Goal: Task Accomplishment & Management: Manage account settings

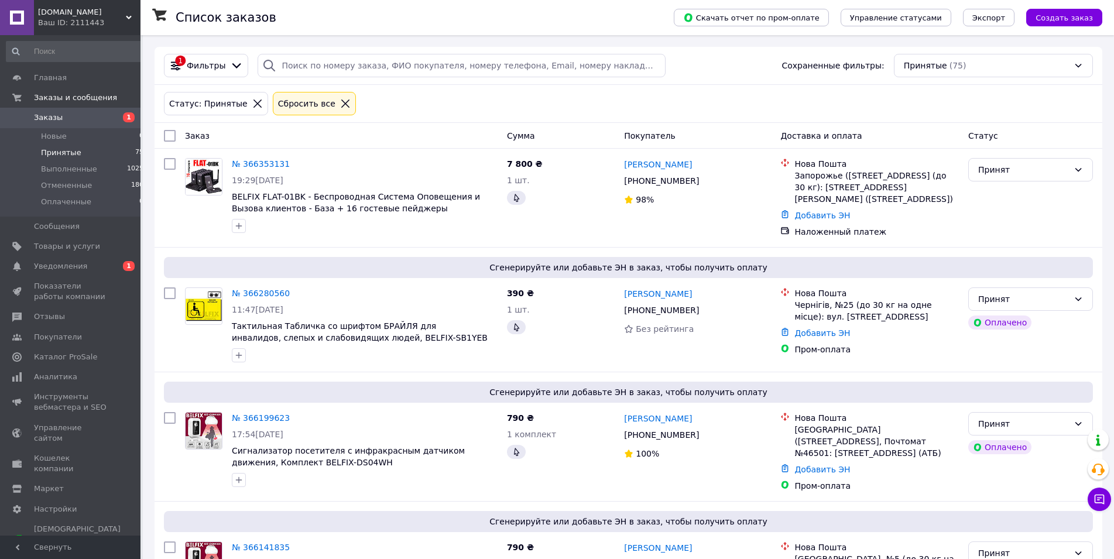
click at [72, 259] on link "Уведомления 0 1" at bounding box center [75, 266] width 150 height 20
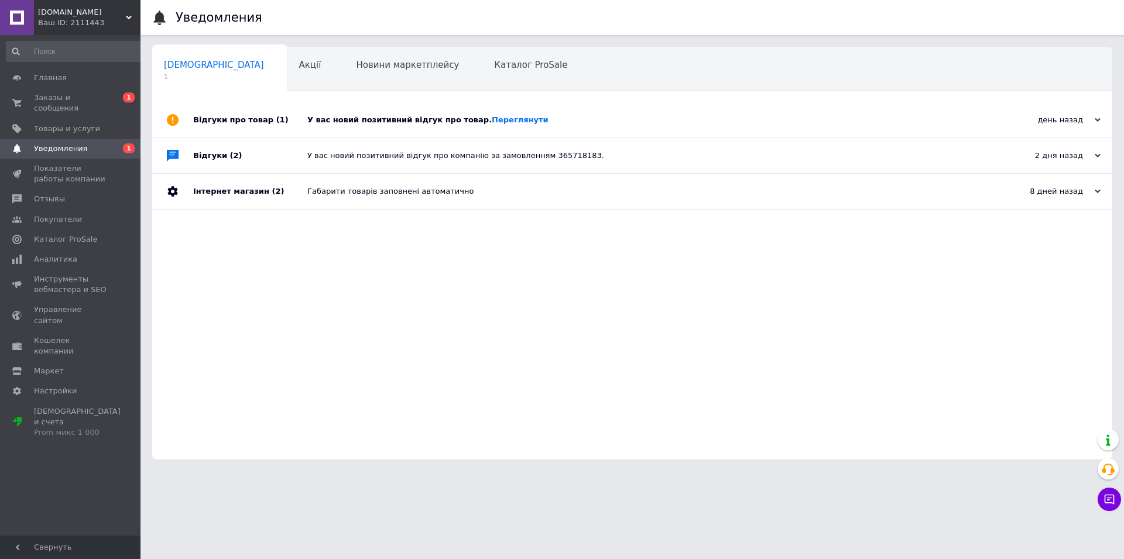
click at [346, 158] on div "У вас новий позитивний відгук про компанію за замовленням 365718183." at bounding box center [645, 155] width 676 height 11
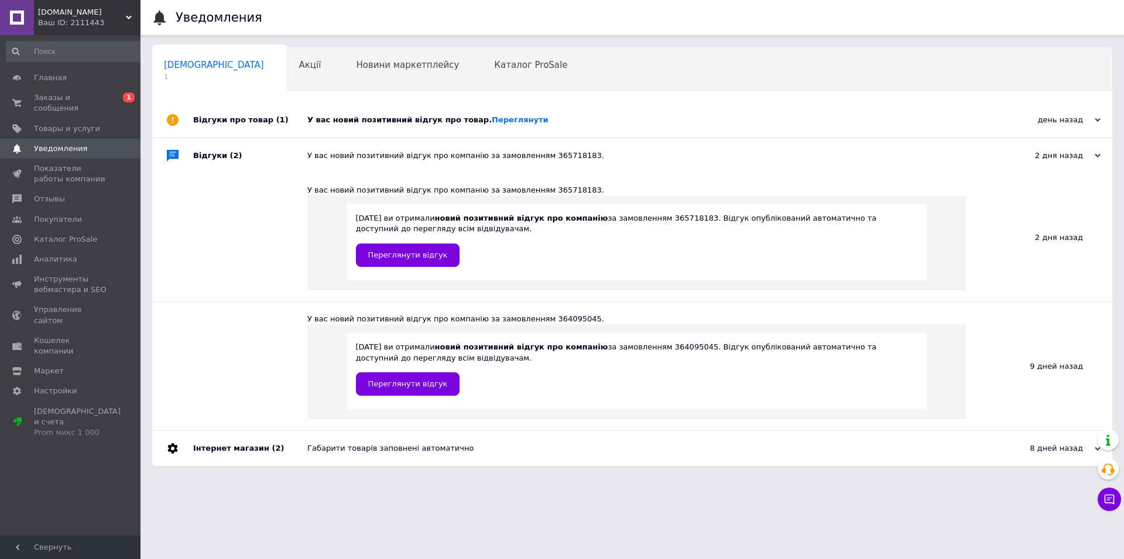
click at [351, 123] on div "У вас новий позитивний відгук про товар. [GEOGRAPHIC_DATA]" at bounding box center [645, 120] width 676 height 11
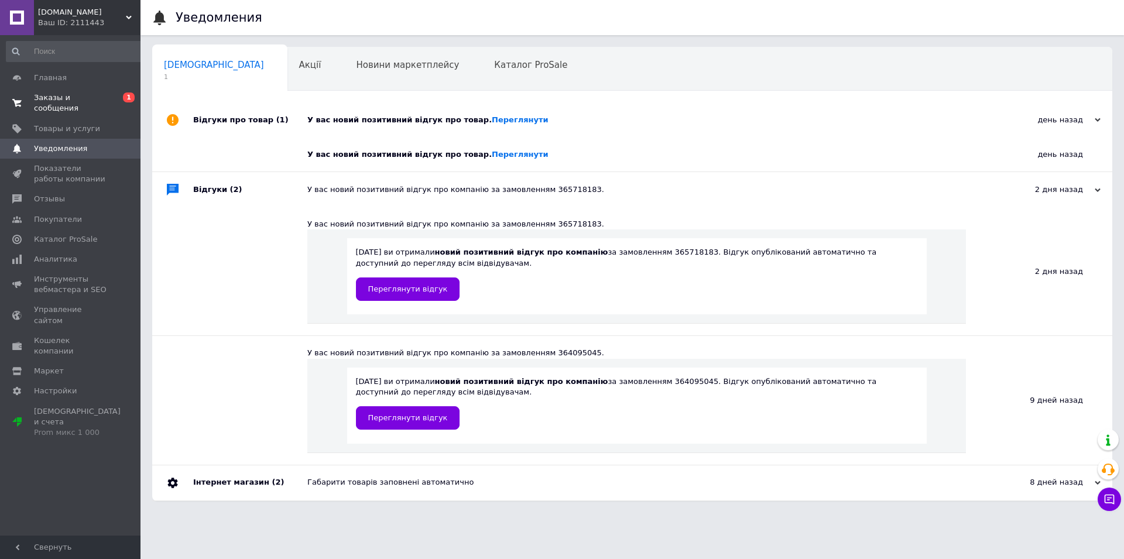
click at [71, 102] on span "Заказы и сообщения" at bounding box center [71, 102] width 74 height 21
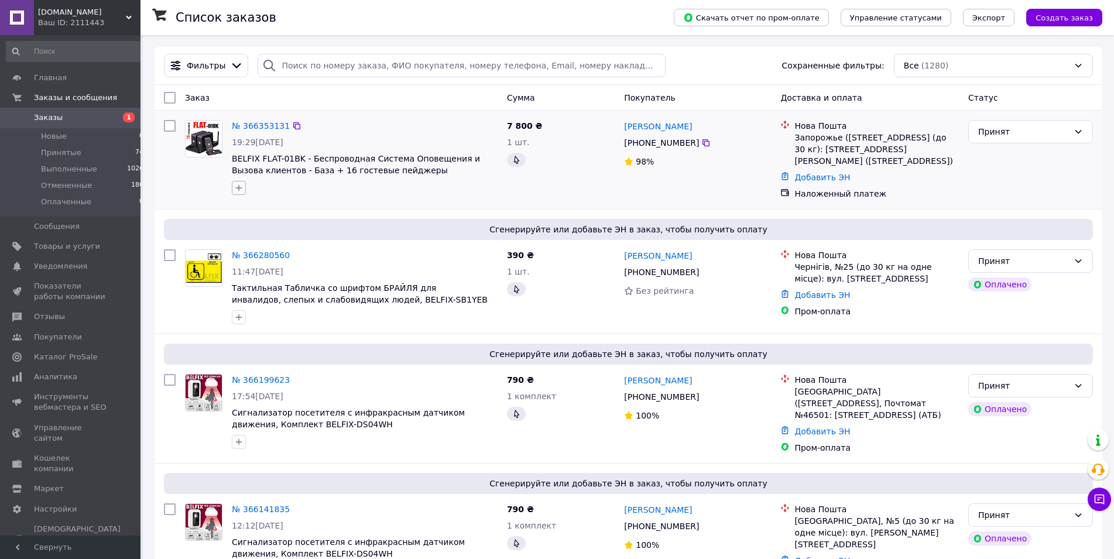
click at [243, 187] on icon "button" at bounding box center [238, 187] width 9 height 9
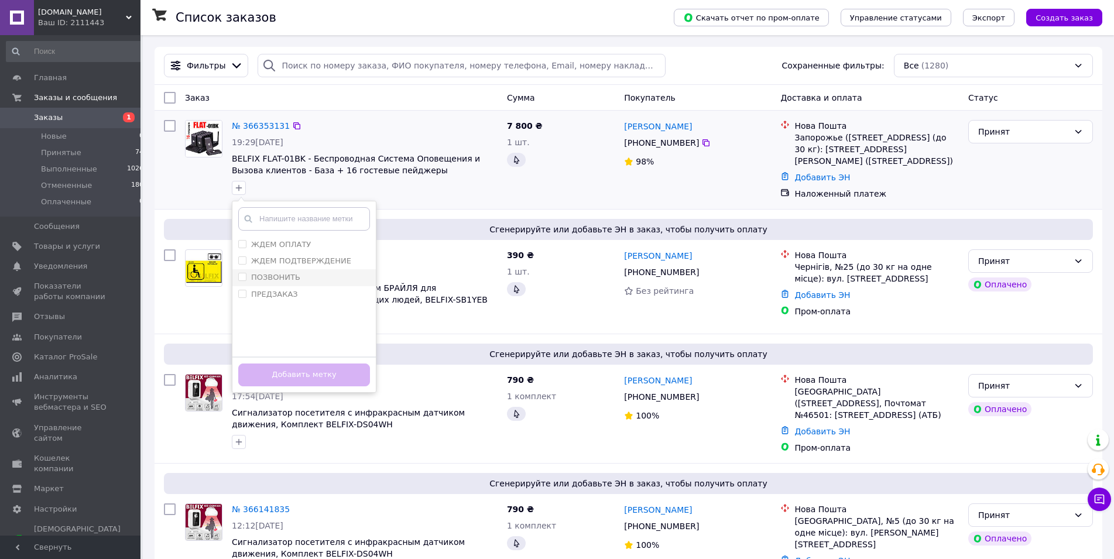
click at [281, 281] on label "ПОЗВОНИТЬ" at bounding box center [275, 277] width 49 height 9
checkbox input "true"
click at [310, 378] on button "Добавить метку" at bounding box center [304, 374] width 132 height 23
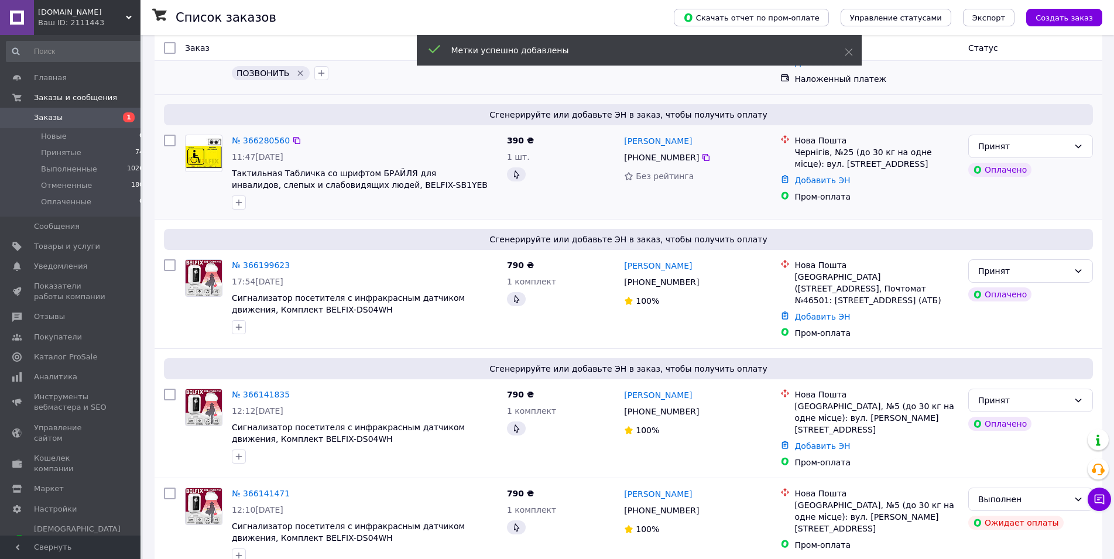
scroll to position [119, 0]
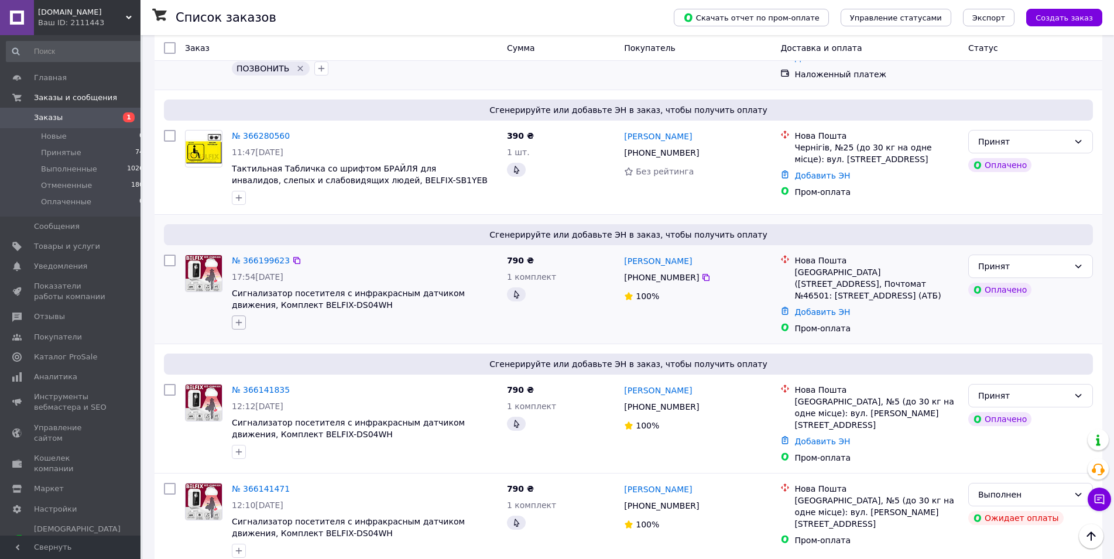
click at [240, 327] on icon "button" at bounding box center [238, 322] width 9 height 9
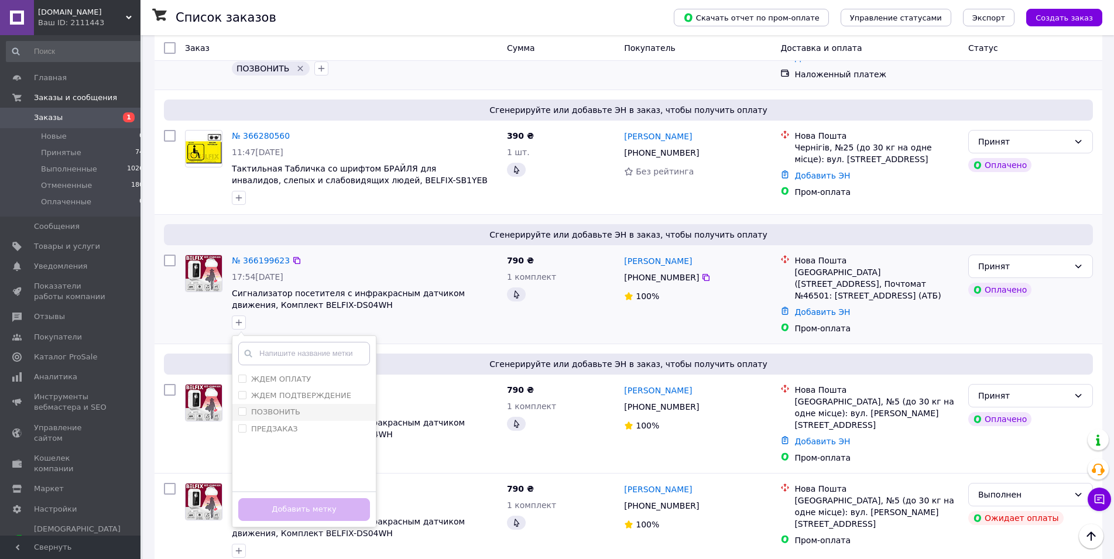
click at [284, 416] on label "ПОЗВОНИТЬ" at bounding box center [275, 411] width 49 height 9
checkbox input "true"
click at [295, 519] on button "Добавить метку" at bounding box center [304, 509] width 132 height 23
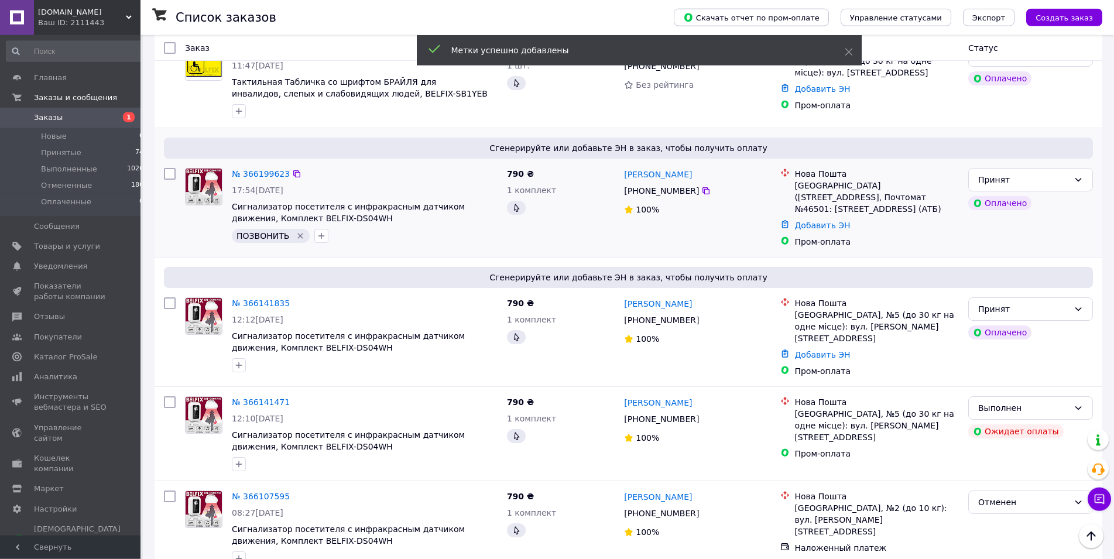
scroll to position [239, 0]
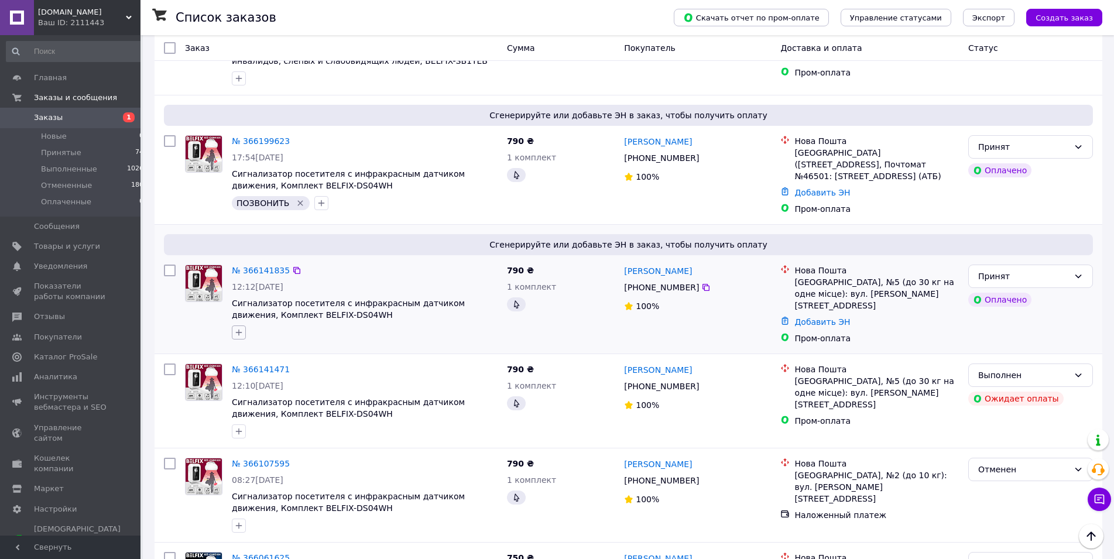
click at [238, 337] on icon "button" at bounding box center [238, 332] width 9 height 9
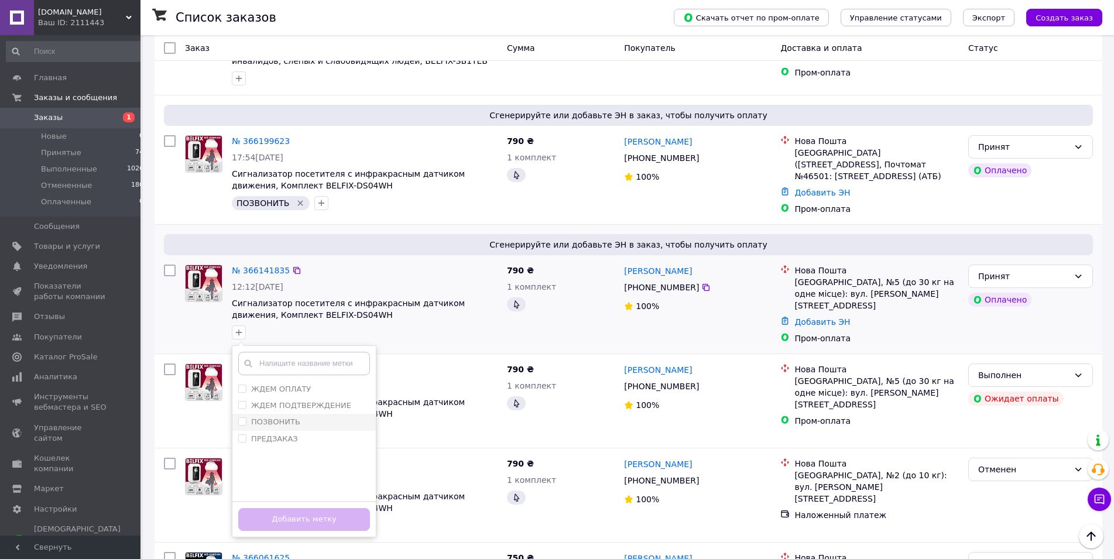
click at [282, 426] on label "ПОЗВОНИТЬ" at bounding box center [275, 421] width 49 height 9
checkbox input "true"
click at [307, 531] on button "Добавить метку" at bounding box center [304, 519] width 132 height 23
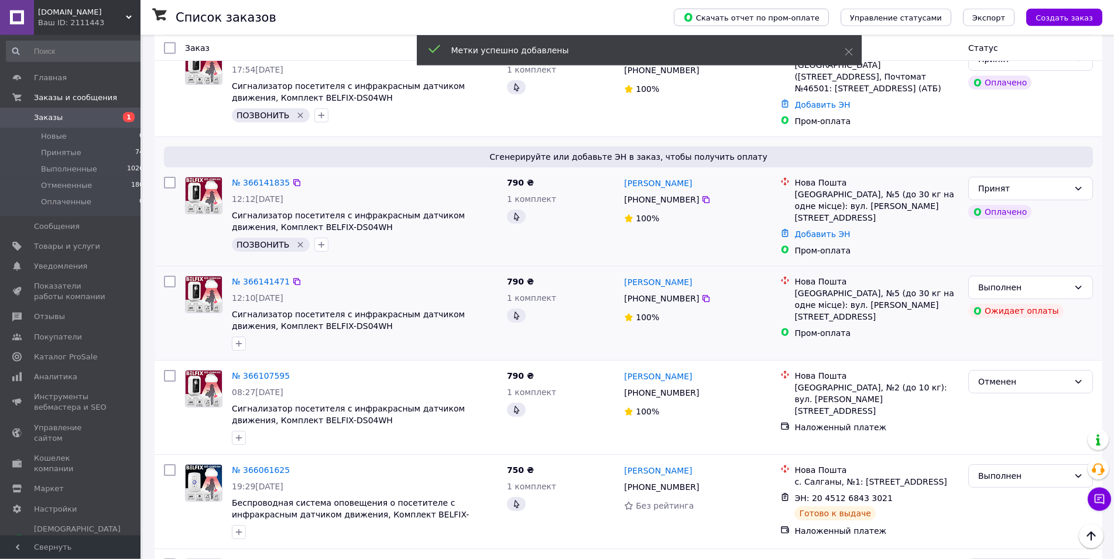
scroll to position [358, 0]
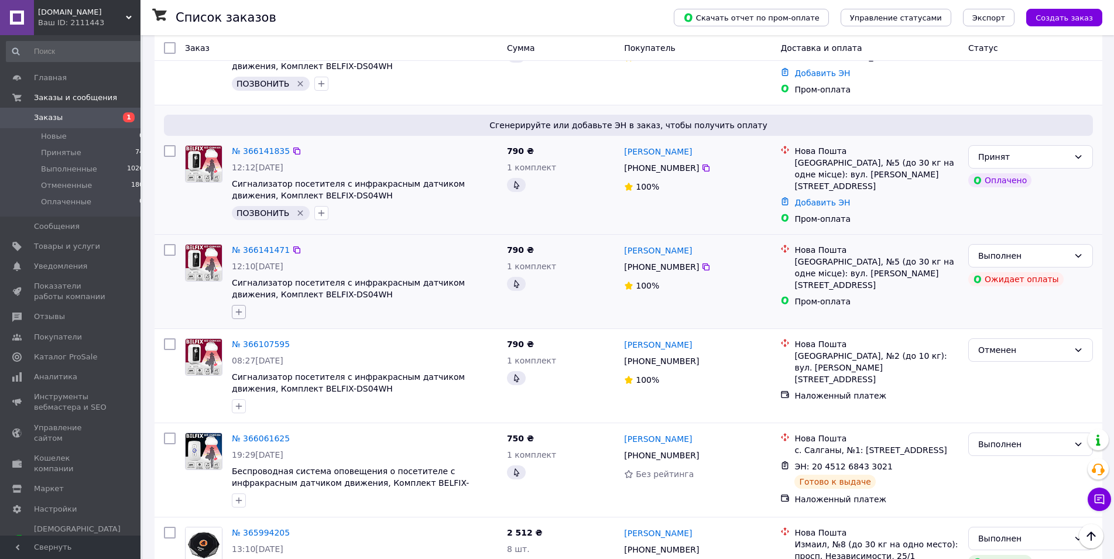
click at [240, 317] on icon "button" at bounding box center [238, 311] width 9 height 9
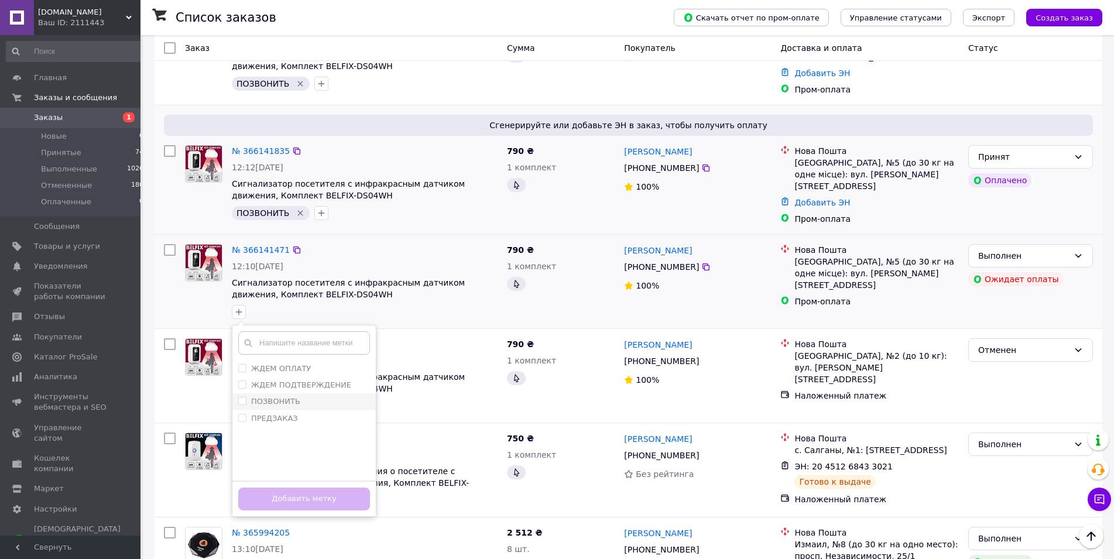
click at [290, 406] on label "ПОЗВОНИТЬ" at bounding box center [275, 401] width 49 height 9
checkbox input "true"
click at [305, 509] on button "Добавить метку" at bounding box center [304, 499] width 132 height 23
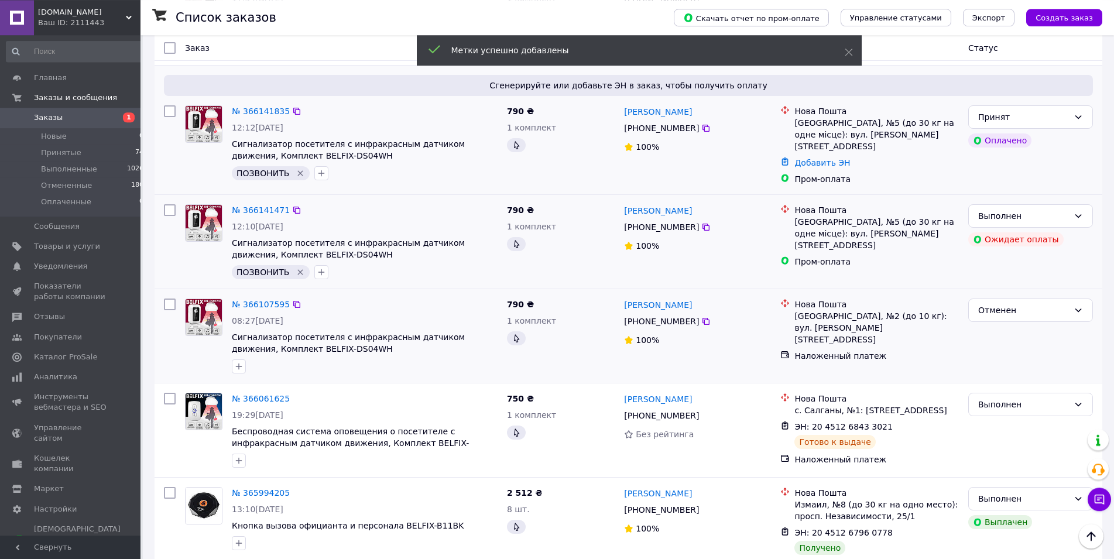
scroll to position [418, 0]
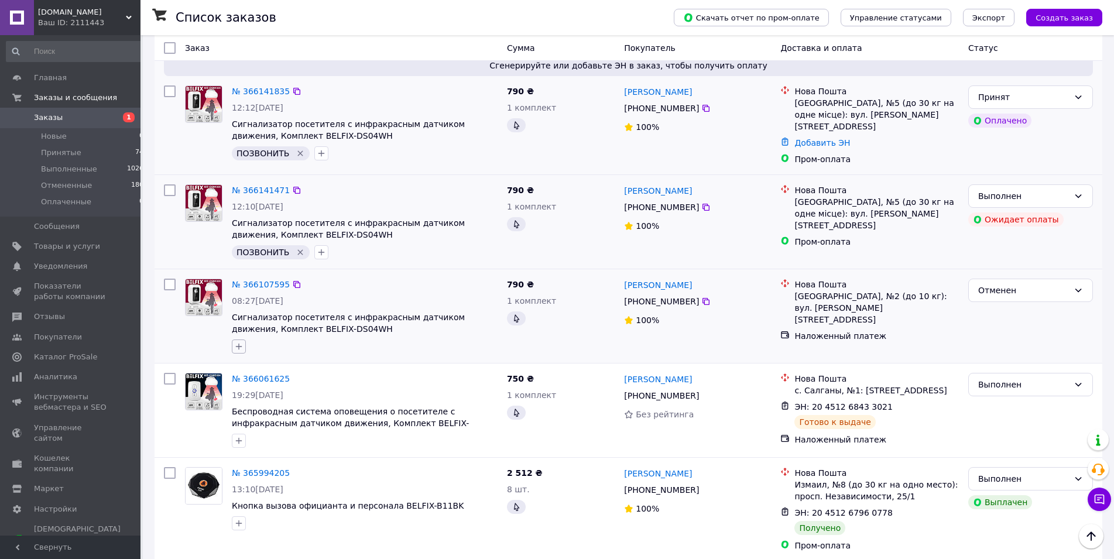
click at [240, 351] on icon "button" at bounding box center [238, 346] width 9 height 9
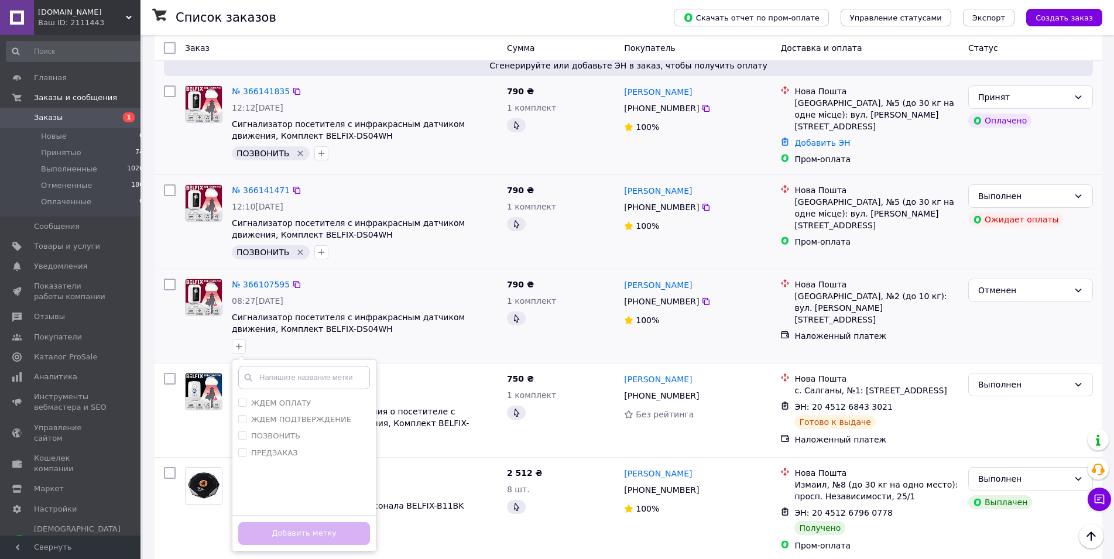
click at [452, 356] on div "ЖДЕМ ОПЛАТУ ЖДЕМ ПОДТВЕРЖДЕНИЕ ПОЗВОНИТЬ ПРЕДЗАКАЗ Создать метку Добавить метку" at bounding box center [364, 346] width 270 height 19
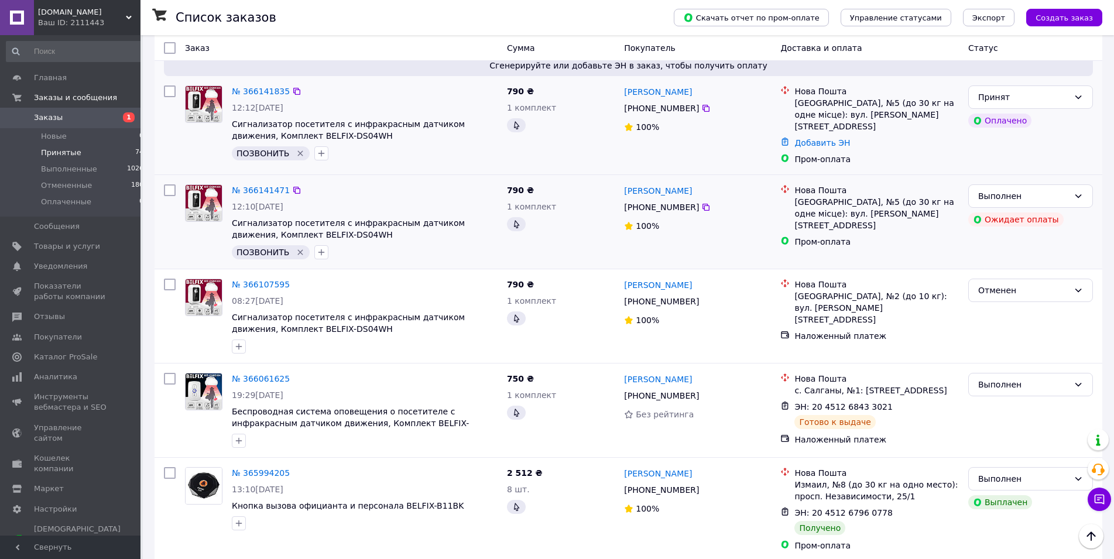
click at [61, 151] on span "Принятые" at bounding box center [61, 153] width 40 height 11
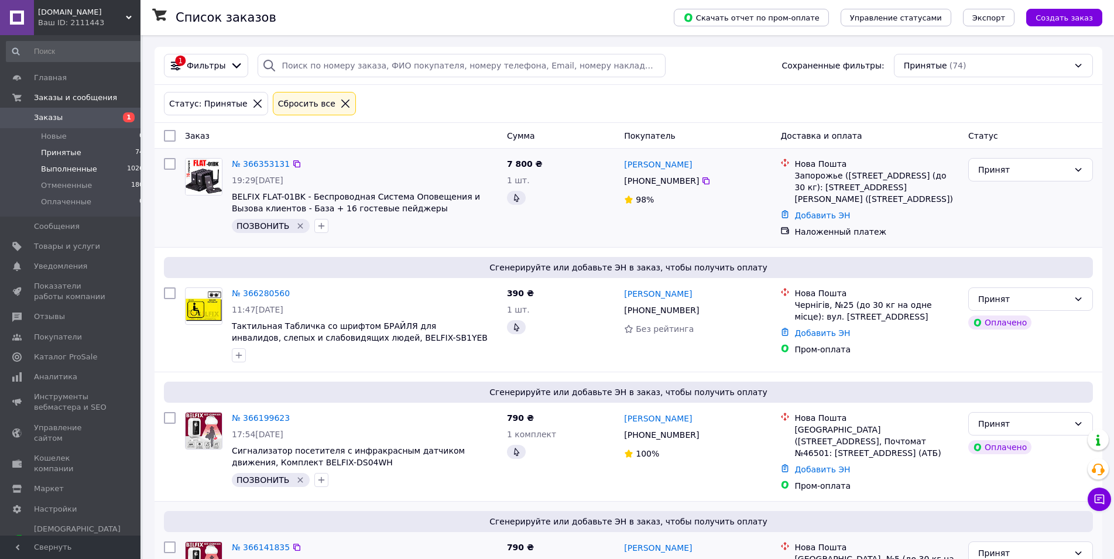
click at [70, 170] on span "Выполненные" at bounding box center [69, 169] width 56 height 11
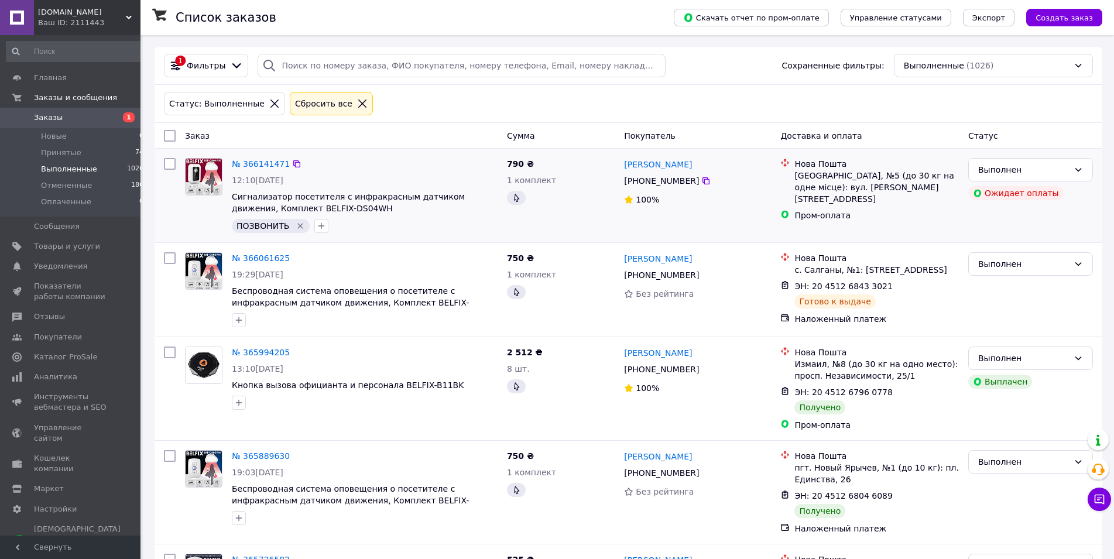
click at [296, 227] on icon "Удалить метку" at bounding box center [300, 225] width 9 height 9
click at [53, 149] on span "Принятые" at bounding box center [61, 153] width 40 height 11
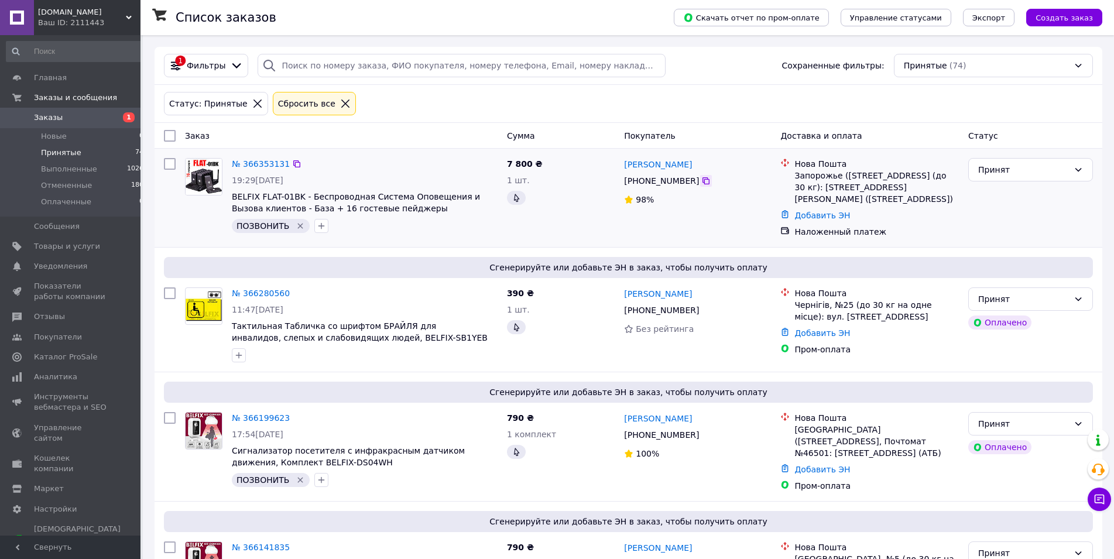
click at [705, 183] on icon at bounding box center [705, 180] width 7 height 7
